Goal: Task Accomplishment & Management: Use online tool/utility

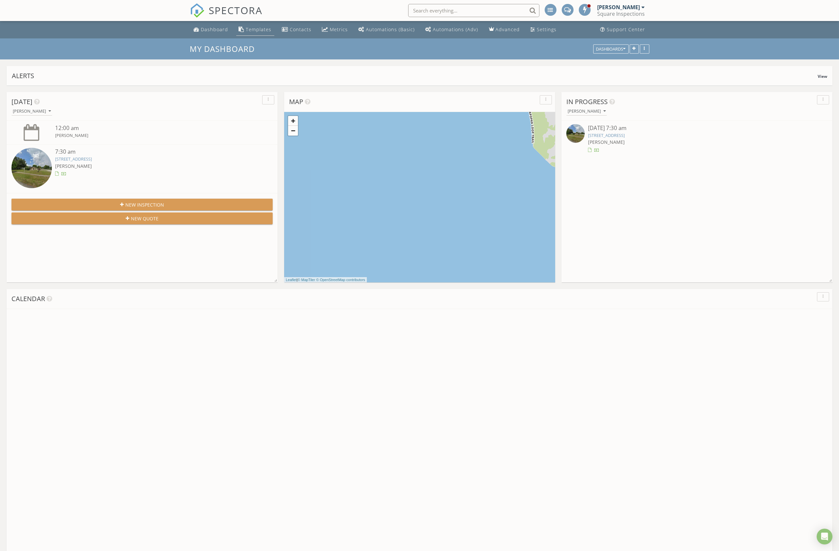
scroll to position [605, 847]
click at [256, 33] on link "Templates" at bounding box center [255, 30] width 38 height 12
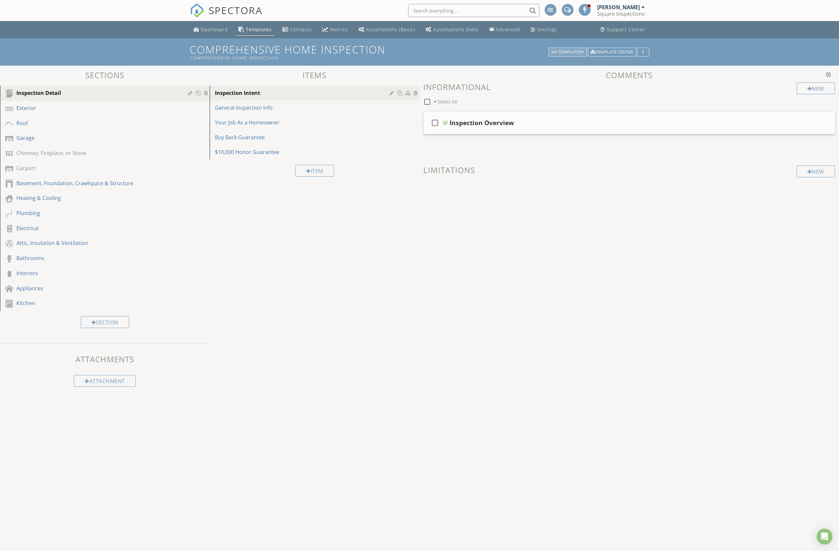
click at [569, 54] on div "My Templates" at bounding box center [568, 52] width 32 height 5
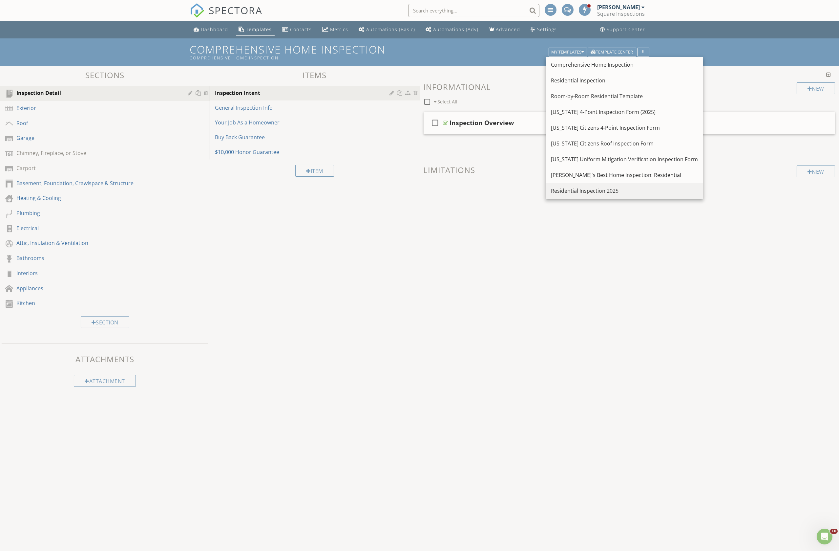
click at [587, 189] on div "Residential Inspection 2025" at bounding box center [624, 191] width 147 height 8
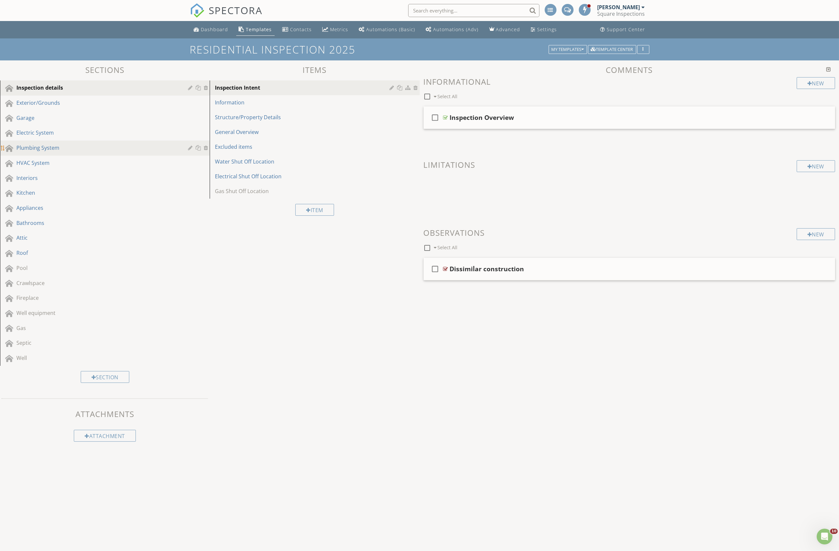
click at [60, 152] on div "Plumbing System" at bounding box center [109, 148] width 187 height 9
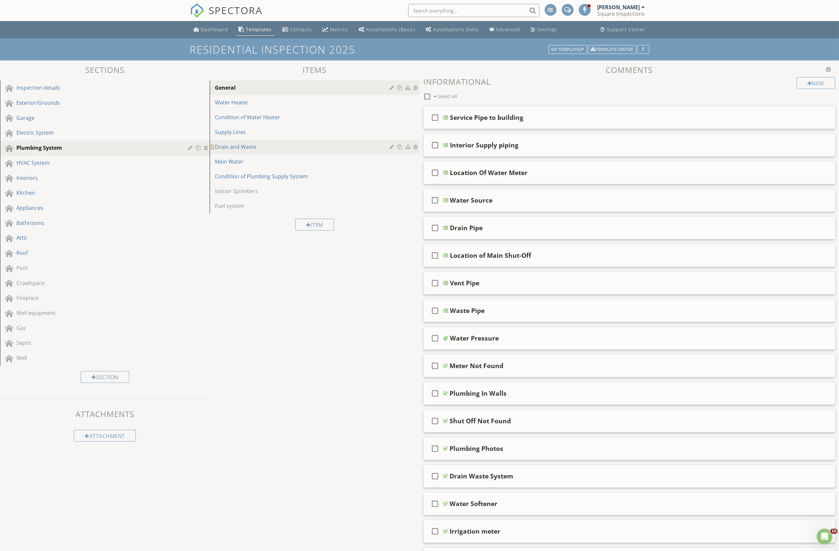
click at [318, 146] on div "Drain and Waste" at bounding box center [303, 147] width 177 height 8
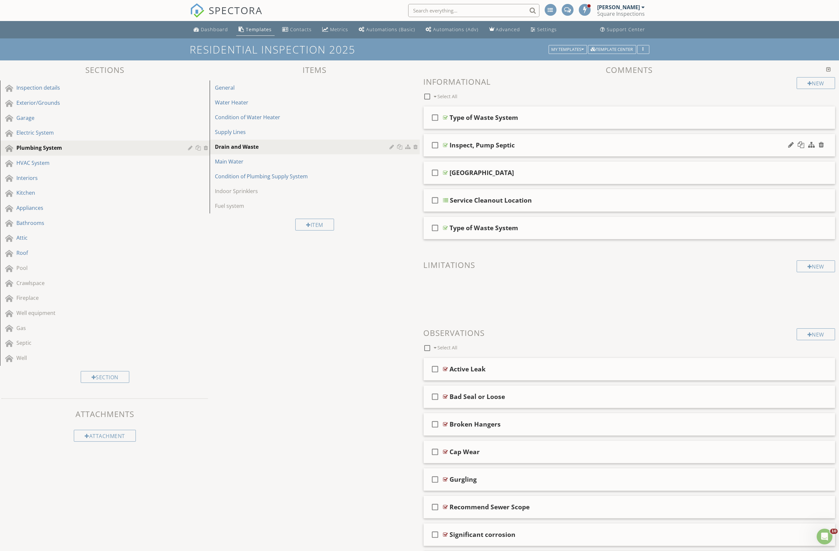
click at [533, 146] on div "Inspect, Pump Septic" at bounding box center [599, 145] width 299 height 8
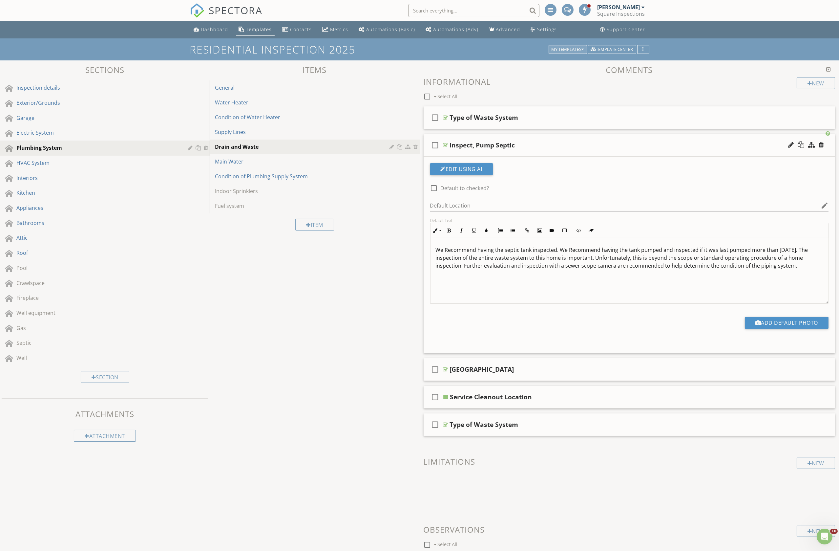
click at [574, 50] on div "My Templates" at bounding box center [568, 49] width 32 height 5
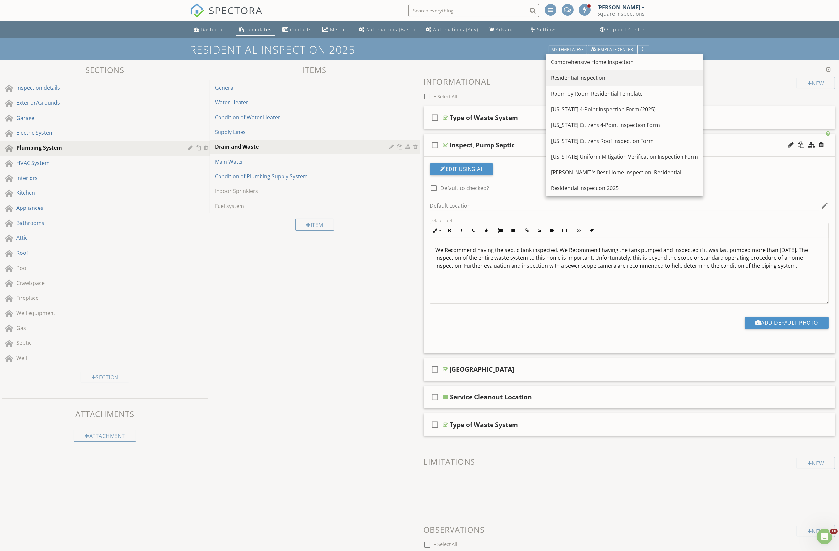
click at [577, 77] on div "Residential Inspection" at bounding box center [624, 78] width 147 height 8
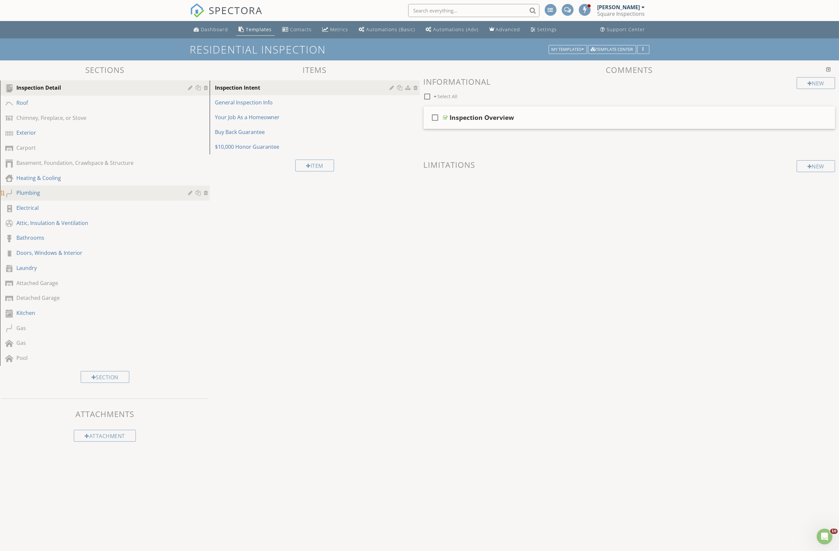
click at [61, 192] on div "Plumbing" at bounding box center [97, 193] width 162 height 8
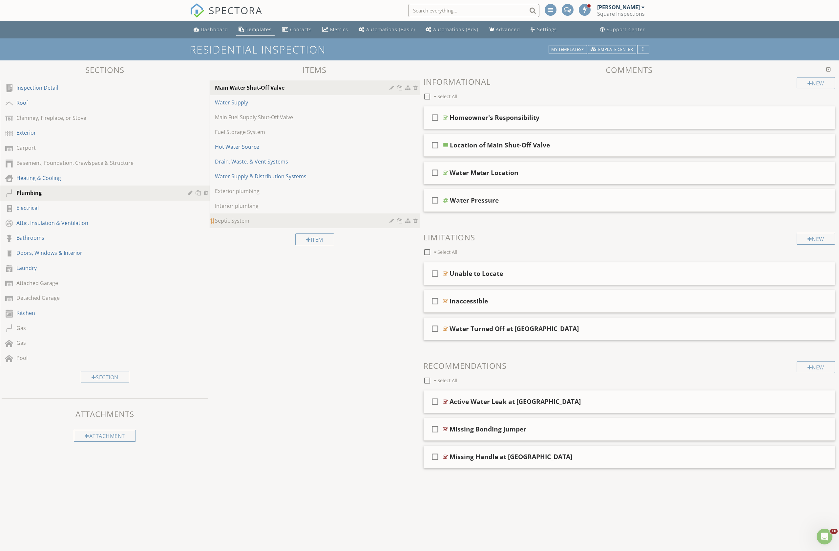
click at [262, 220] on div "Septic System" at bounding box center [303, 221] width 177 height 8
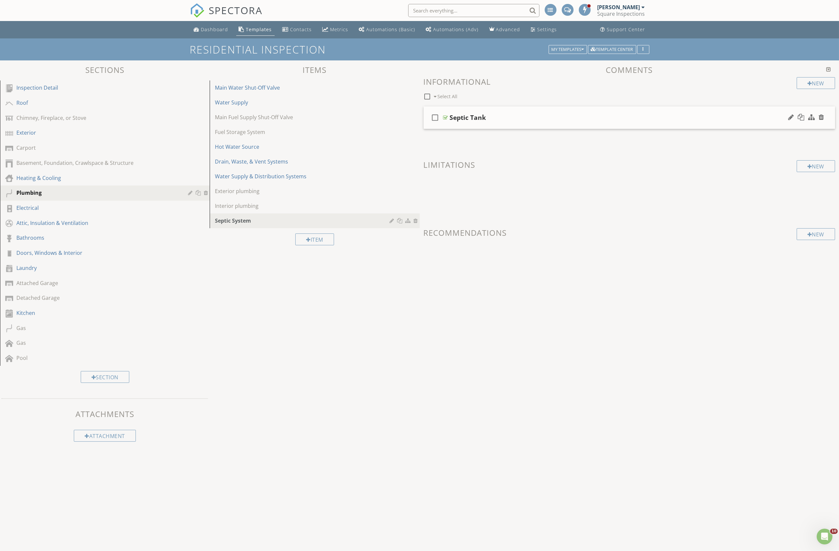
click at [533, 120] on div "Septic Tank" at bounding box center [599, 118] width 299 height 8
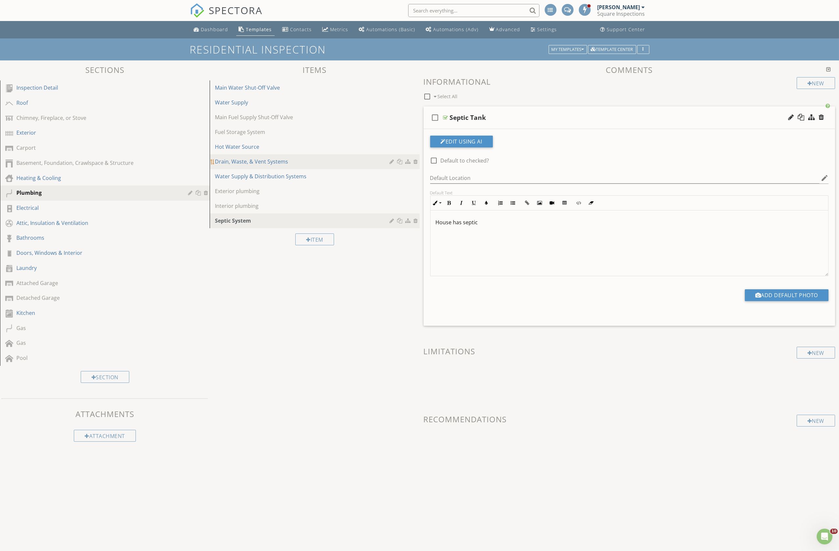
click at [319, 166] on link "Drain, Waste, & Vent Systems" at bounding box center [316, 161] width 208 height 14
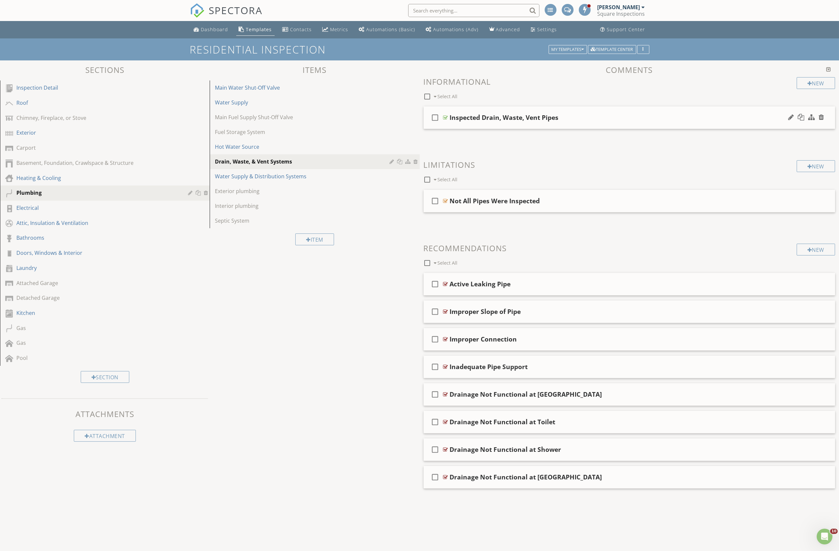
click at [611, 118] on div "Inspected Drain, Waste, Vent Pipes" at bounding box center [599, 118] width 299 height 8
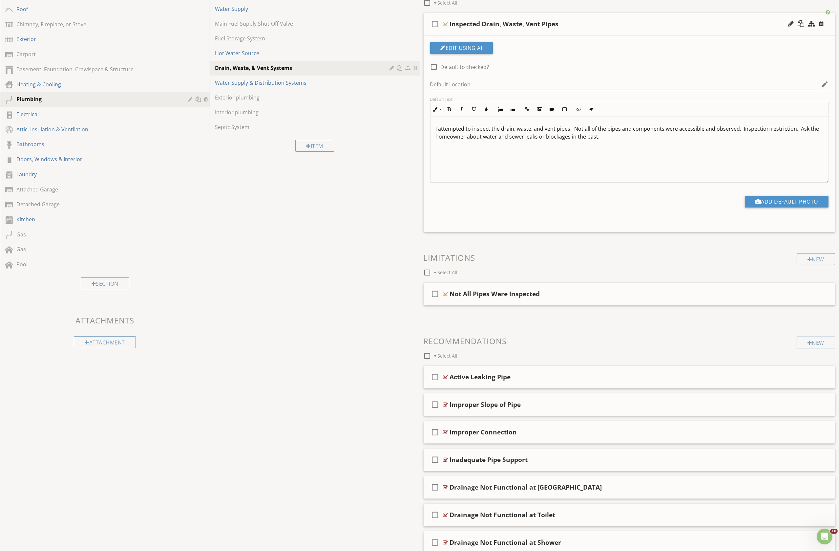
scroll to position [68, 0]
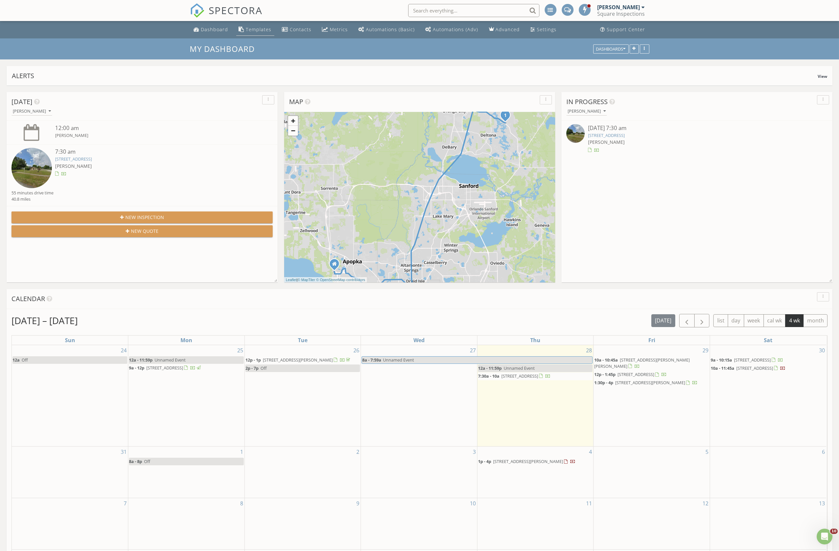
click at [243, 29] on div "Templates" at bounding box center [242, 29] width 6 height 5
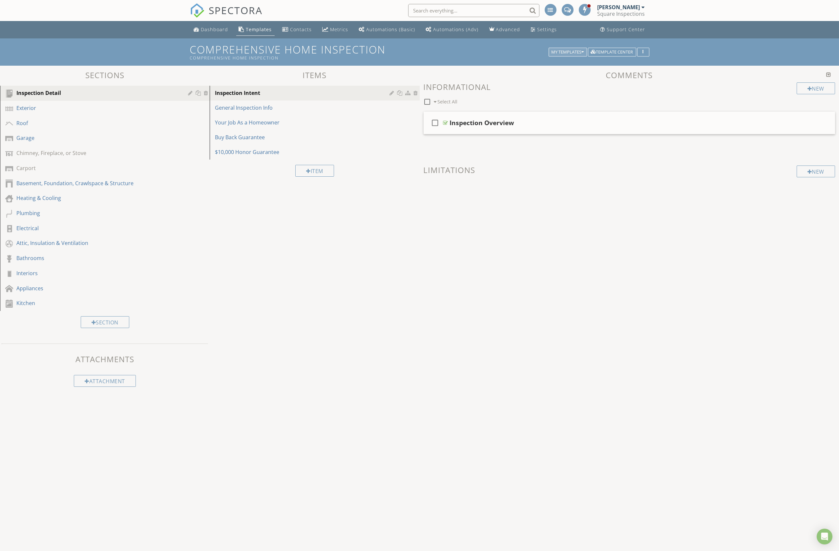
click at [577, 50] on div "My Templates" at bounding box center [568, 52] width 32 height 5
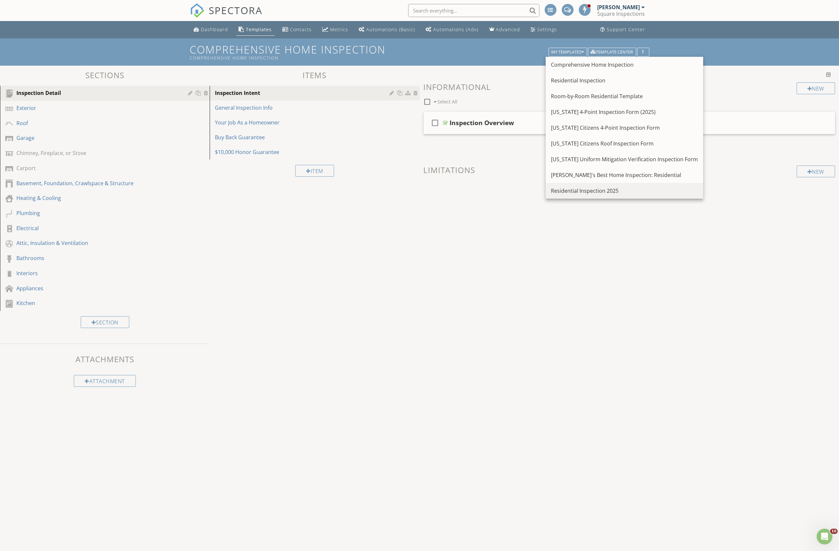
click at [585, 187] on div "Residential Inspection 2025" at bounding box center [624, 191] width 147 height 8
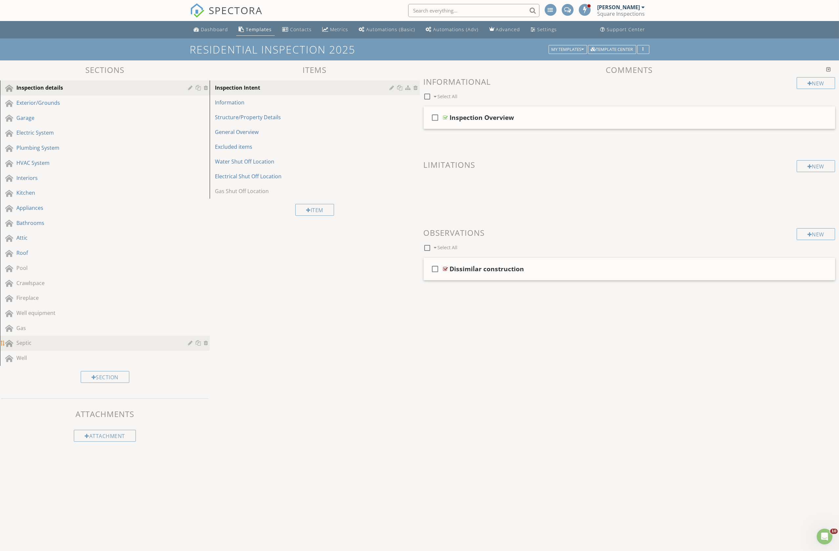
click at [68, 346] on div "Septic" at bounding box center [97, 343] width 162 height 8
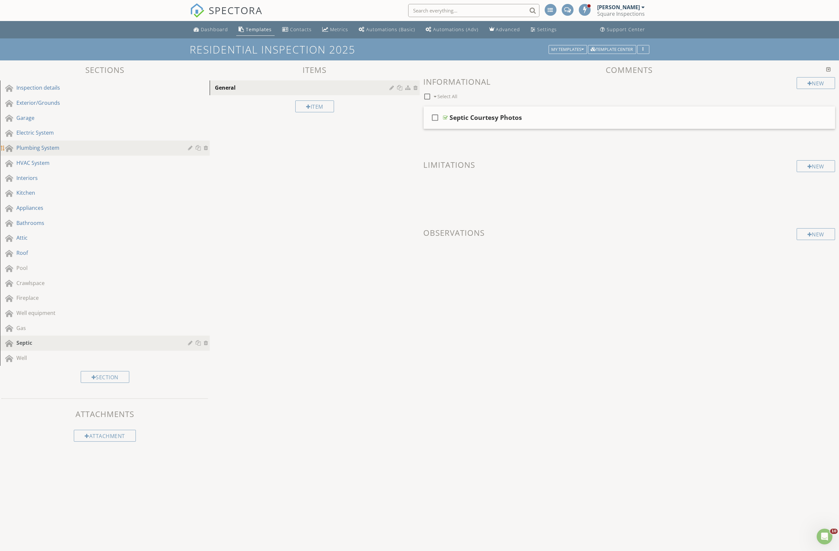
click at [108, 142] on link "Plumbing System" at bounding box center [106, 147] width 208 height 15
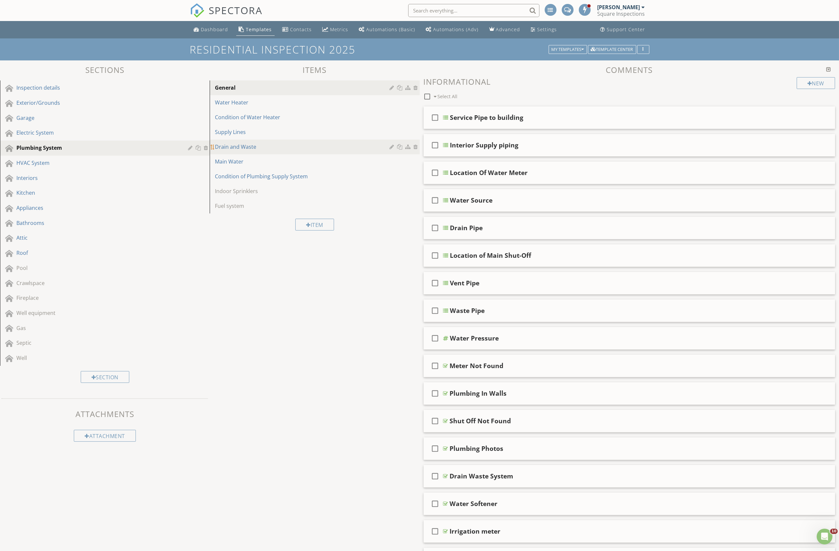
click at [306, 145] on div "Drain and Waste" at bounding box center [303, 147] width 177 height 8
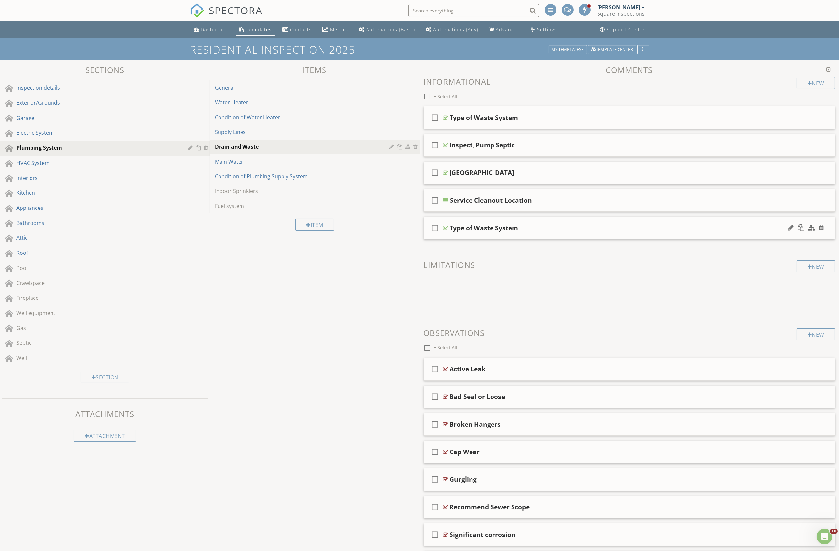
click at [601, 229] on div "Type of Waste System" at bounding box center [599, 228] width 299 height 8
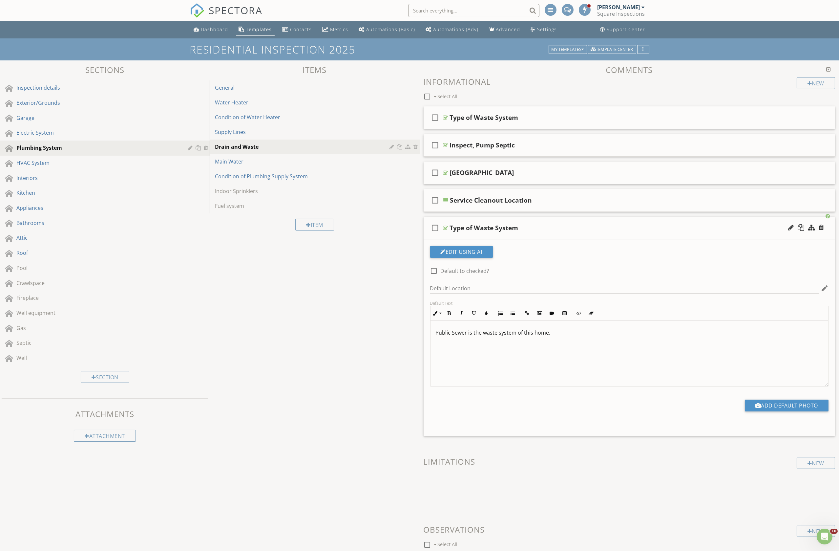
click at [603, 231] on div "Type of Waste System" at bounding box center [599, 228] width 299 height 8
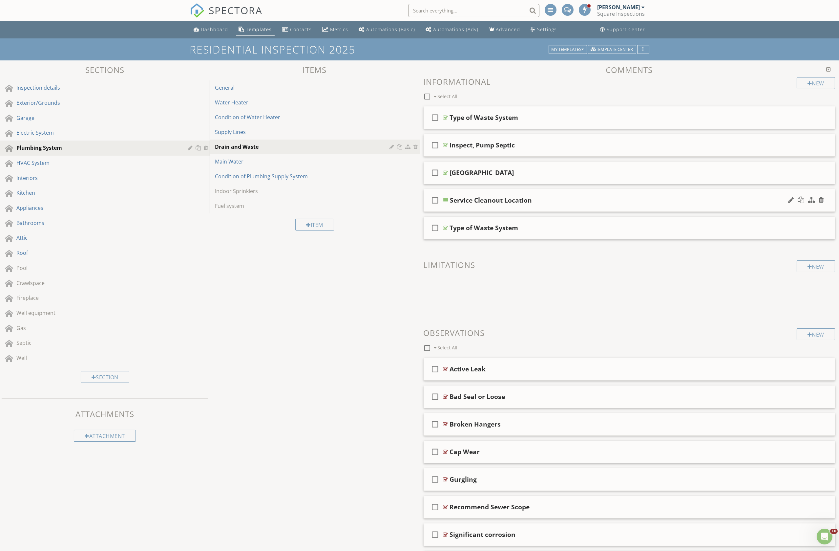
click at [586, 201] on div "Service Cleanout Location" at bounding box center [599, 200] width 299 height 8
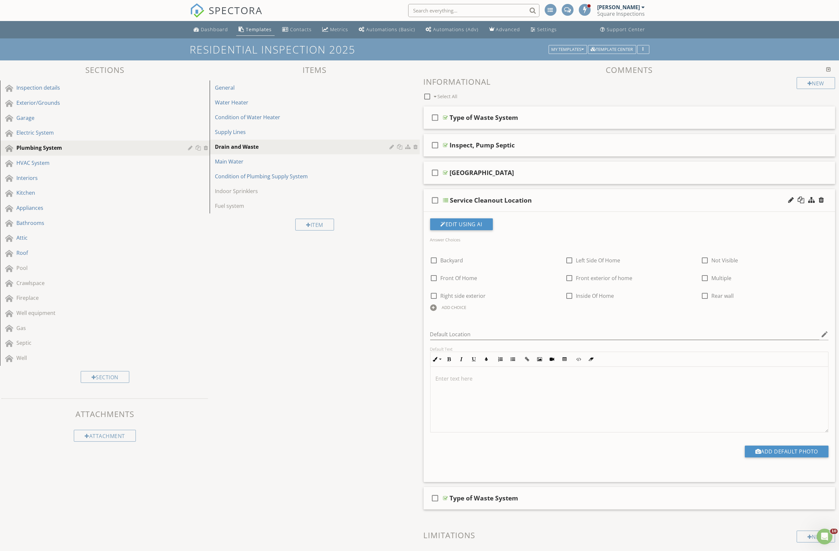
click at [586, 203] on div "Service Cleanout Location" at bounding box center [599, 200] width 299 height 8
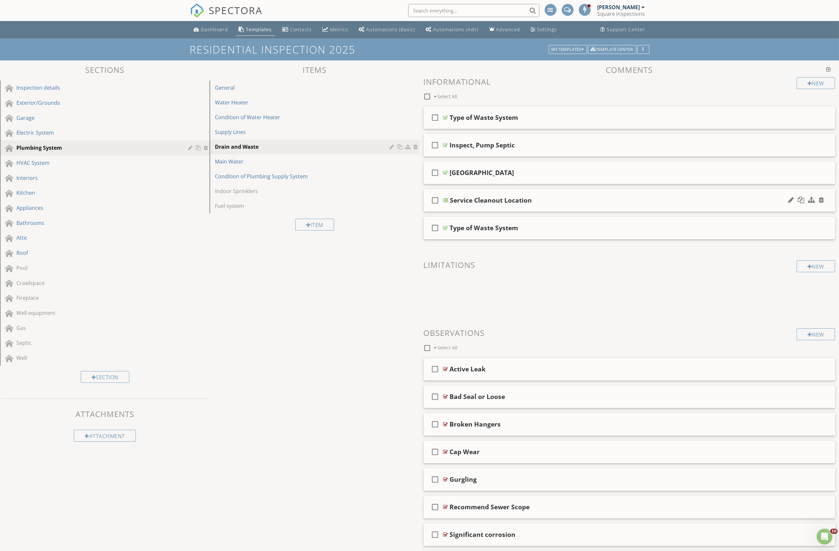
click at [434, 202] on icon "check_box_outline_blank" at bounding box center [435, 200] width 10 height 16
click at [435, 143] on icon "check_box_outline_blank" at bounding box center [435, 145] width 10 height 16
click at [625, 116] on div "Type of Waste System" at bounding box center [599, 118] width 299 height 8
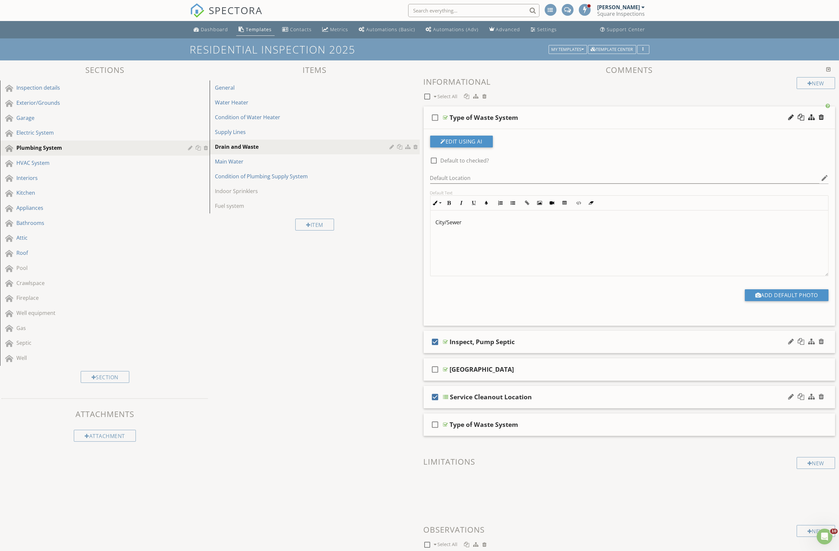
click at [624, 117] on div "Type of Waste System" at bounding box center [599, 118] width 299 height 8
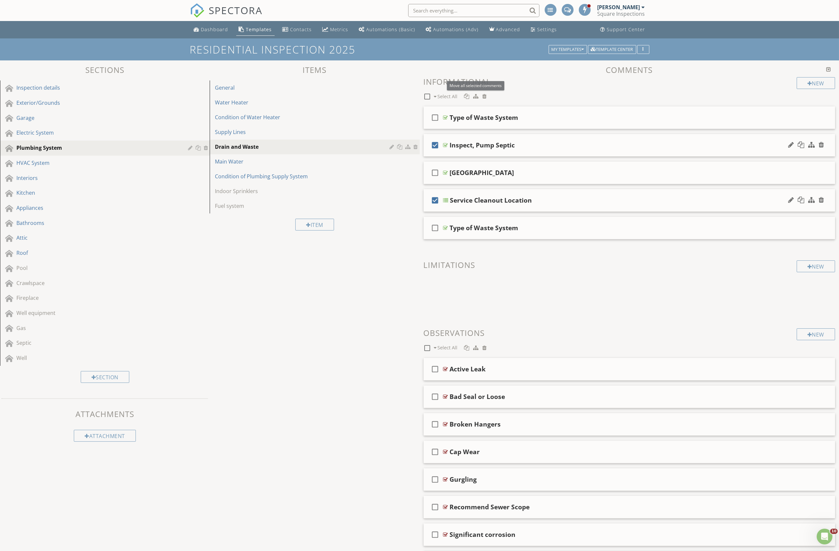
click at [474, 97] on div at bounding box center [475, 96] width 5 height 5
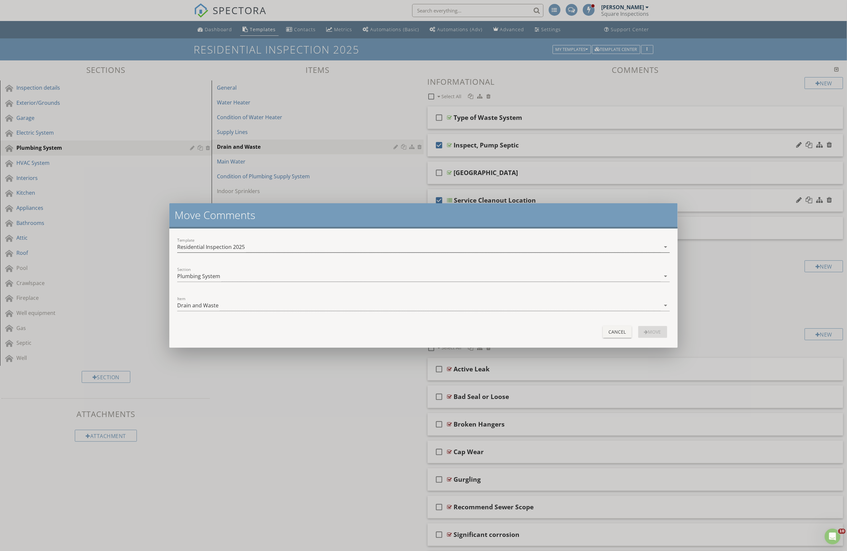
click at [300, 243] on div "Residential Inspection 2025" at bounding box center [418, 246] width 483 height 11
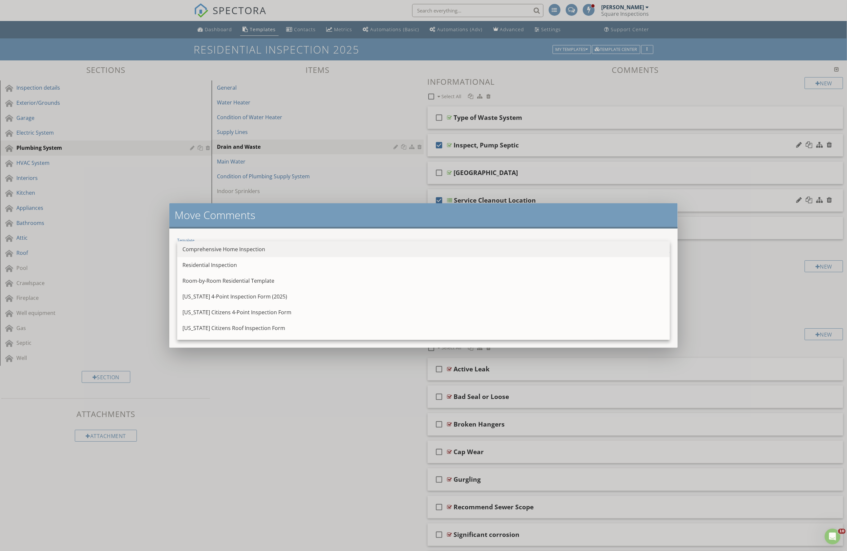
click at [270, 247] on div "Comprehensive Home Inspection" at bounding box center [423, 249] width 482 height 8
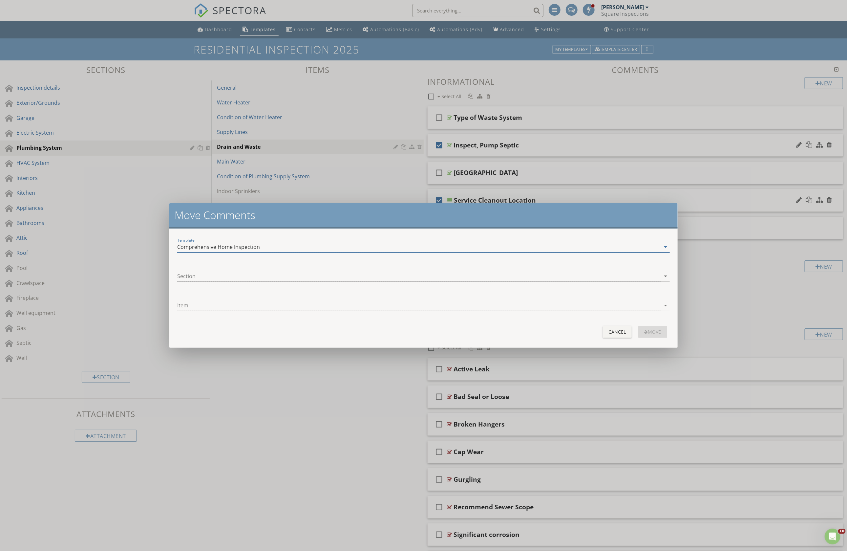
click at [265, 278] on div at bounding box center [418, 276] width 483 height 11
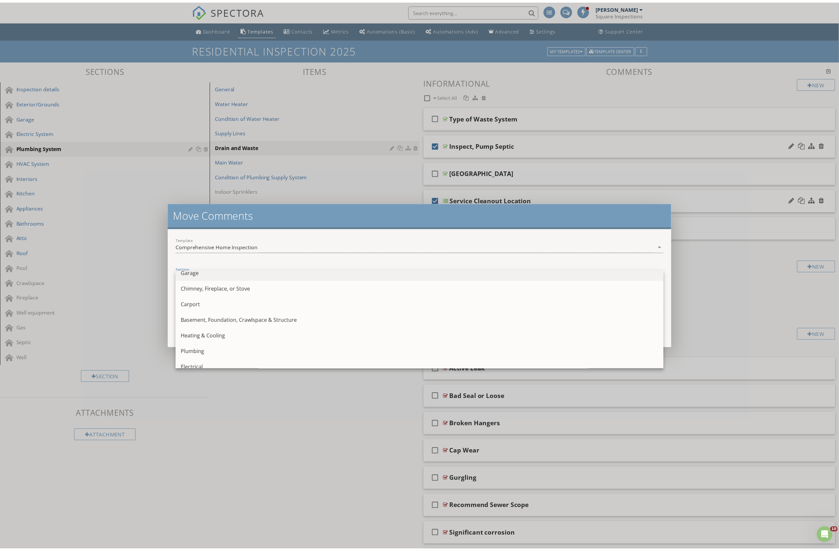
scroll to position [85, 0]
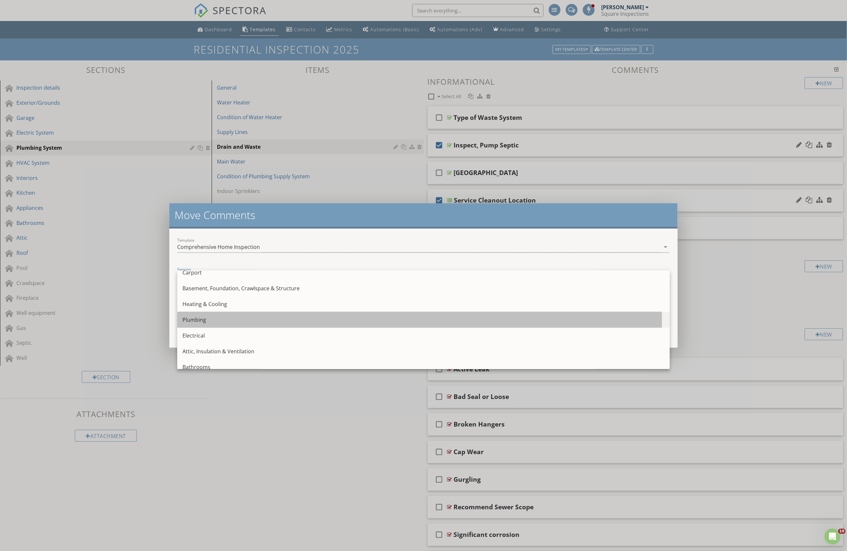
click at [226, 323] on div "Plumbing" at bounding box center [423, 320] width 482 height 8
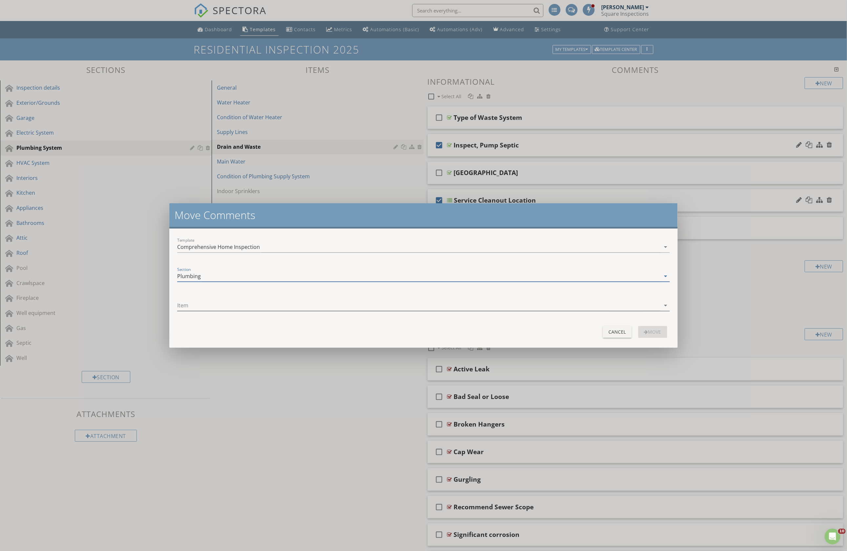
click at [243, 307] on div at bounding box center [418, 305] width 483 height 11
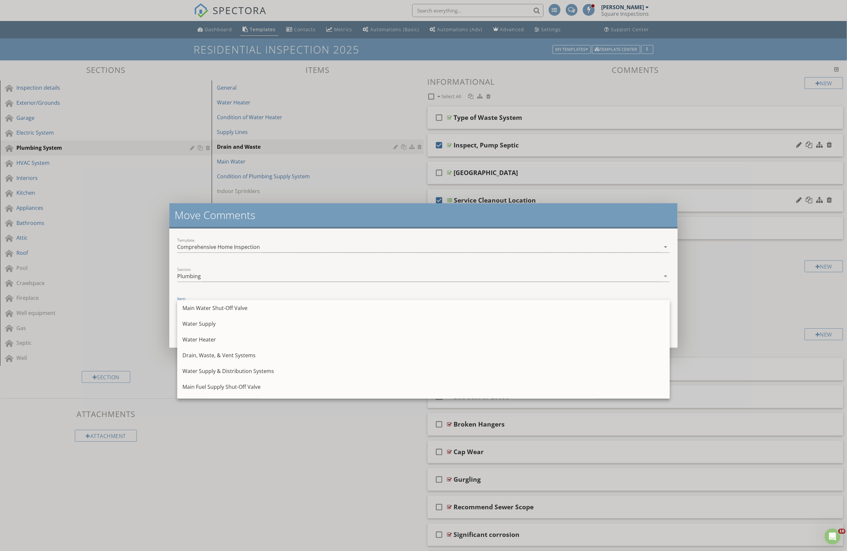
click at [294, 282] on div "Section Plumbing arrow_drop_down" at bounding box center [423, 279] width 492 height 17
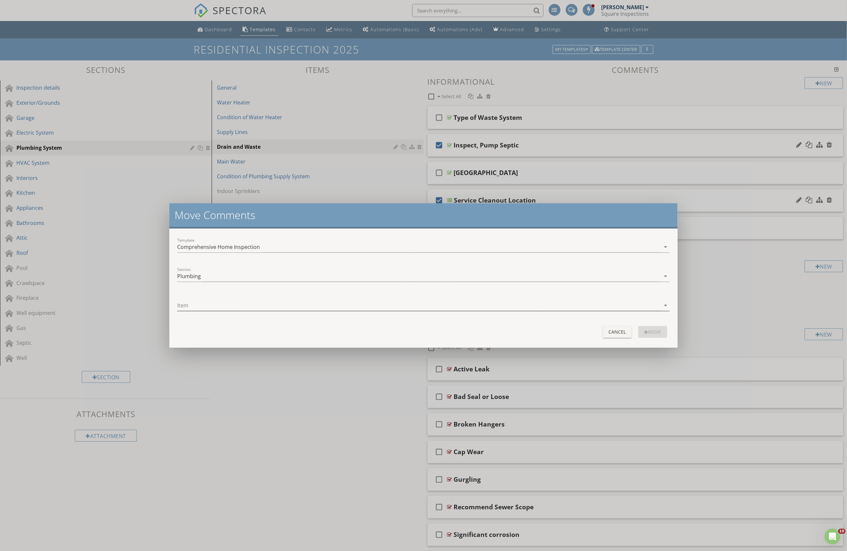
click at [403, 304] on div at bounding box center [418, 305] width 483 height 11
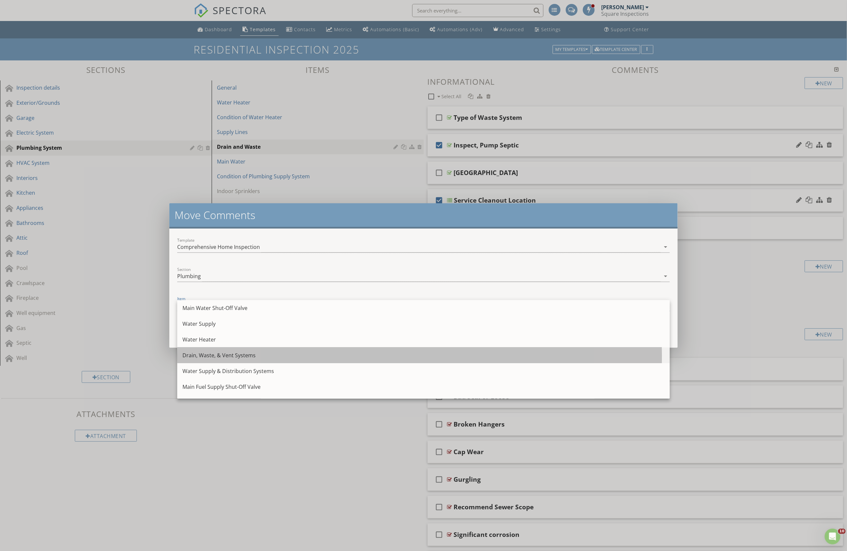
click at [257, 357] on div "Drain, Waste, & Vent Systems" at bounding box center [423, 355] width 482 height 8
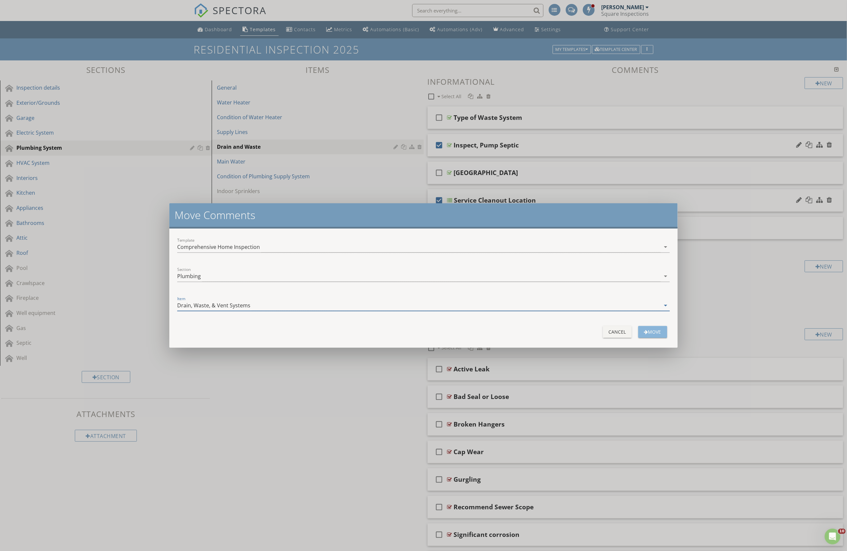
click at [654, 333] on div "move" at bounding box center [652, 331] width 18 height 7
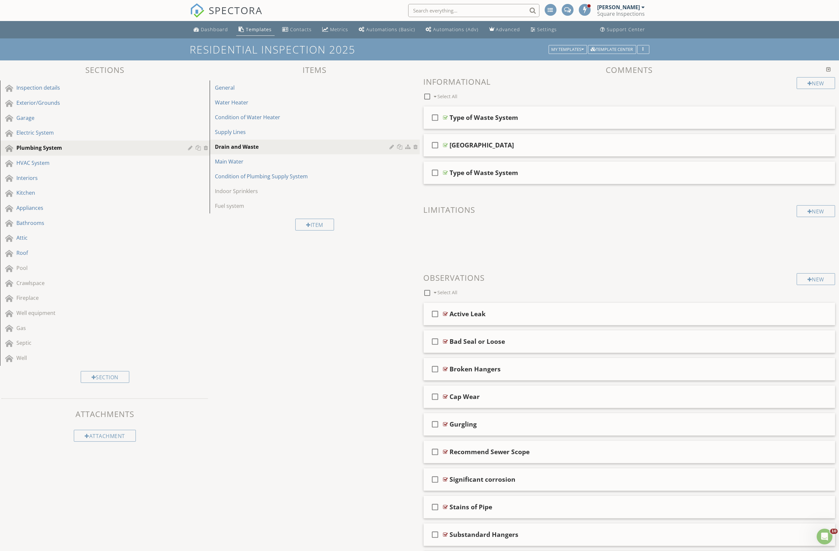
click at [497, 236] on span at bounding box center [630, 235] width 412 height 33
click at [247, 151] on div "Drain and Waste" at bounding box center [303, 147] width 177 height 8
click at [274, 168] on link "Main Water" at bounding box center [316, 161] width 208 height 14
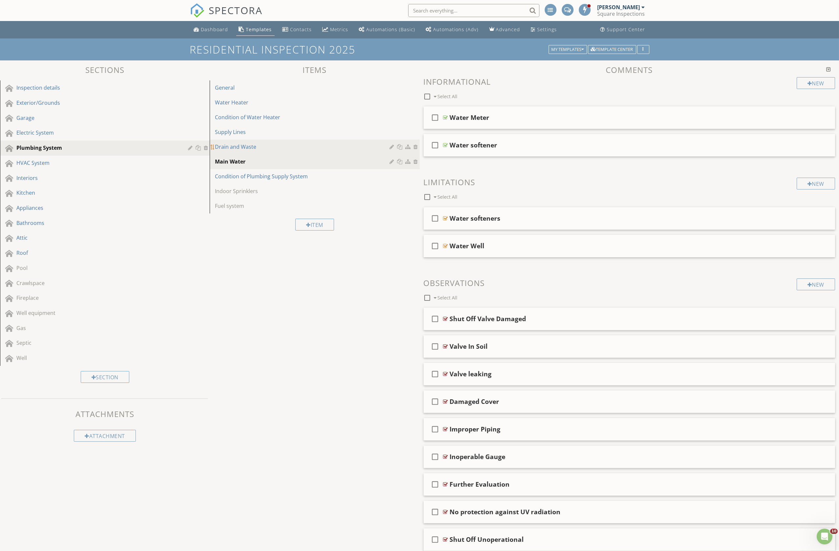
click at [285, 150] on div "Drain and Waste" at bounding box center [303, 147] width 177 height 8
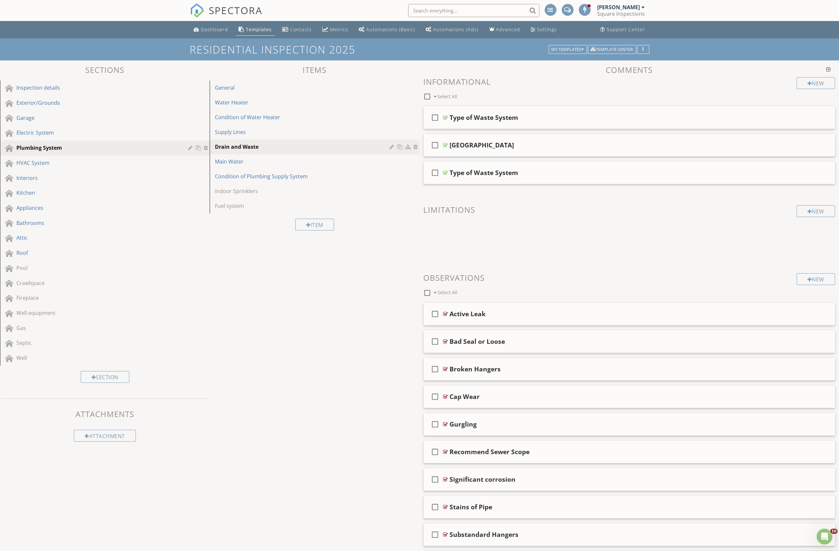
drag, startPoint x: 324, startPoint y: 287, endPoint x: 328, endPoint y: 282, distance: 6.3
click at [328, 282] on div "Sections Inspection details Exterior/Grounds Garage Electric System Plumbing Sy…" at bounding box center [419, 506] width 839 height 892
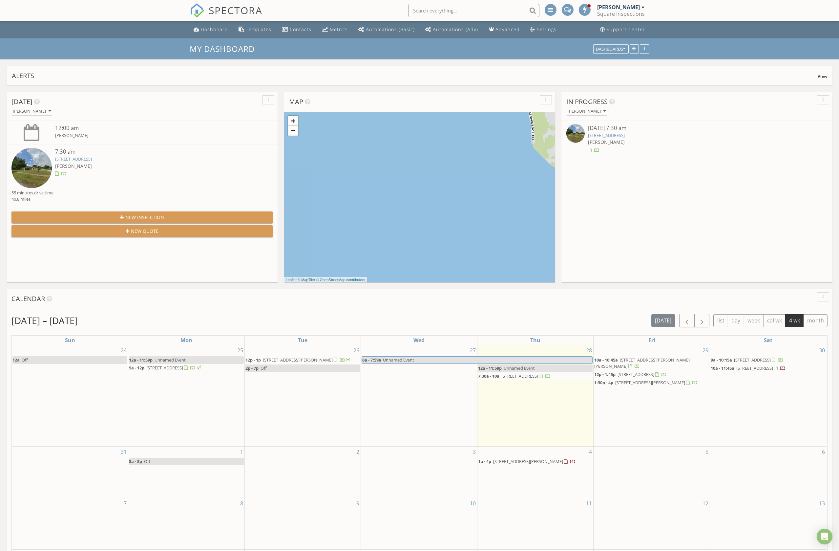
scroll to position [605, 847]
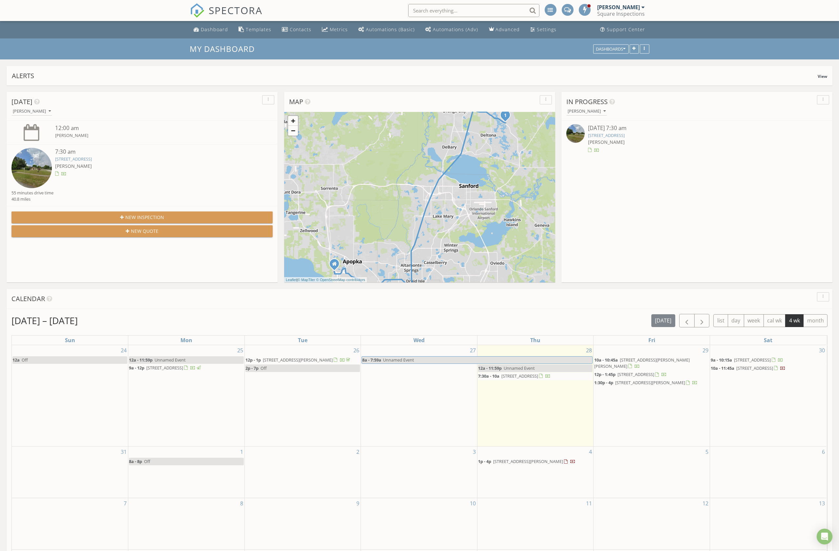
click at [92, 161] on link "[STREET_ADDRESS]" at bounding box center [73, 159] width 37 height 6
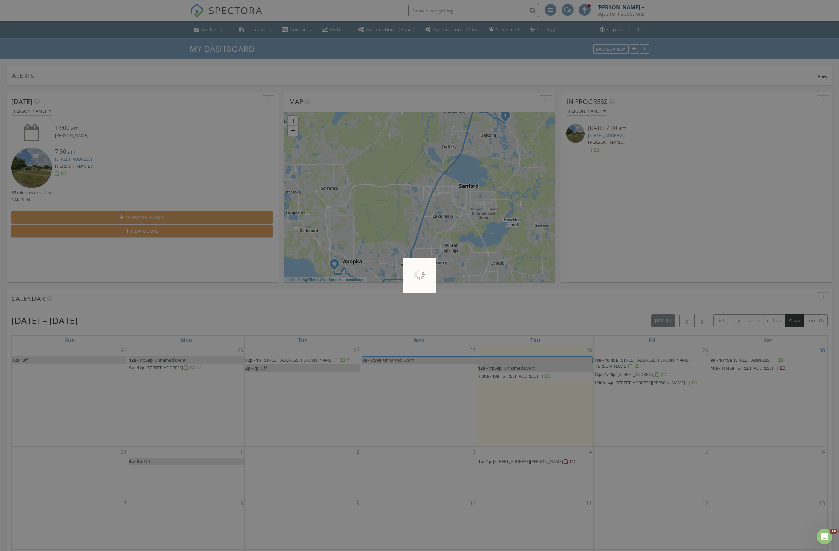
scroll to position [0, 0]
